Goal: Communication & Community: Participate in discussion

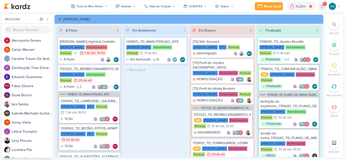
click at [323, 7] on icon at bounding box center [322, 6] width 4 height 5
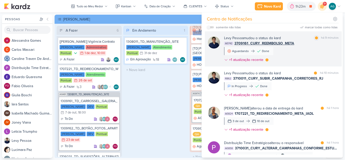
click at [296, 53] on div "[PERSON_NAME] mudou o status do kard marcar como lida há 9 minutos AG742 370916…" at bounding box center [281, 49] width 115 height 29
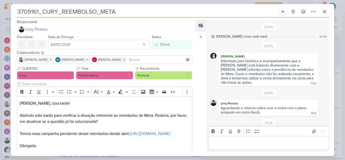
scroll to position [15, 0]
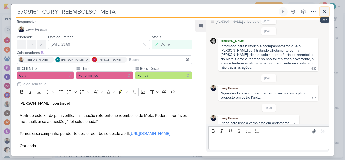
click at [326, 13] on icon at bounding box center [324, 11] width 3 height 3
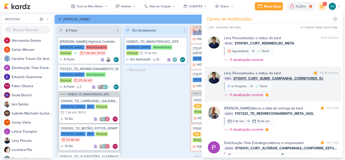
click at [302, 91] on div "[PERSON_NAME] mudou o status do kard marcar como lida há 10 minutos RB62 371001…" at bounding box center [281, 85] width 115 height 29
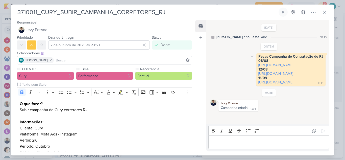
scroll to position [2, 0]
click at [328, 11] on button at bounding box center [324, 12] width 9 height 9
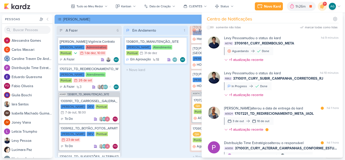
click at [171, 114] on div "Em Andamento 1 1308011_TD_MANUTENÇÃO_SITE [PERSON_NAME] Atendimento Pontual 31/…" at bounding box center [155, 91] width 65 height 131
